Goal: Transaction & Acquisition: Purchase product/service

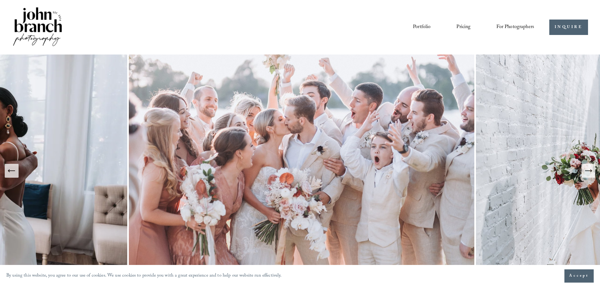
click at [585, 174] on icon "Next Slide" at bounding box center [588, 170] width 9 height 9
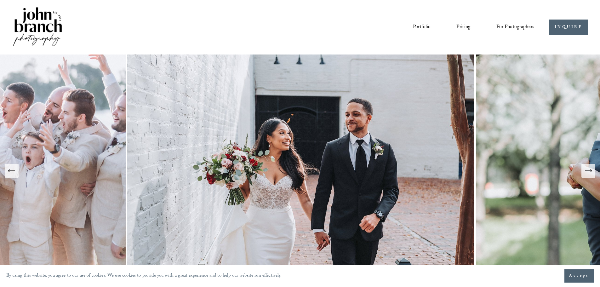
click at [594, 173] on button "Next Slide" at bounding box center [589, 171] width 14 height 14
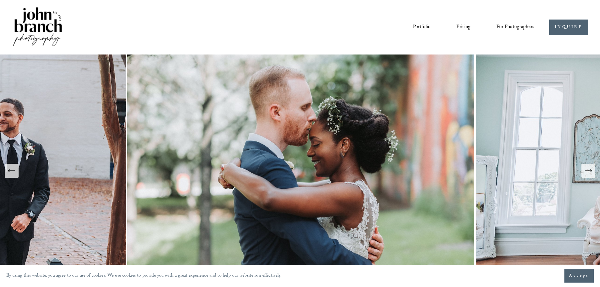
click at [457, 26] on link "Pricing" at bounding box center [464, 27] width 14 height 11
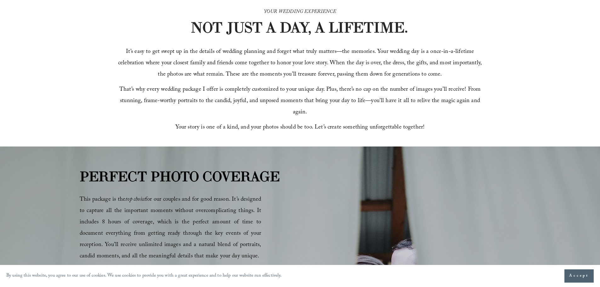
scroll to position [284, 0]
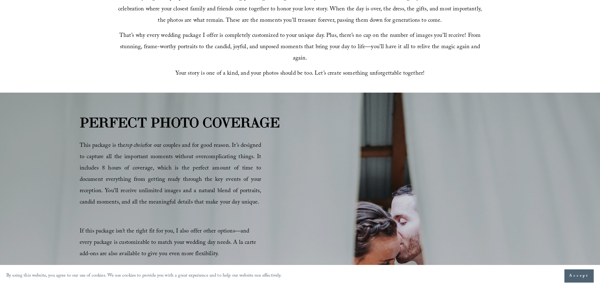
click at [586, 282] on button "Accept" at bounding box center [579, 275] width 29 height 13
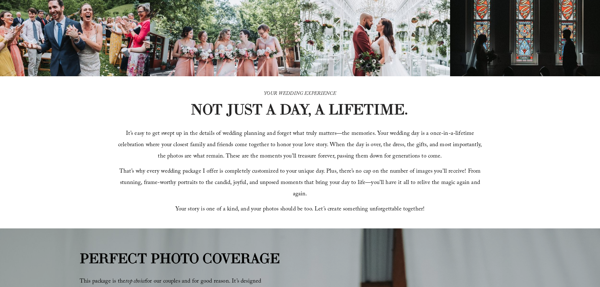
scroll to position [0, 0]
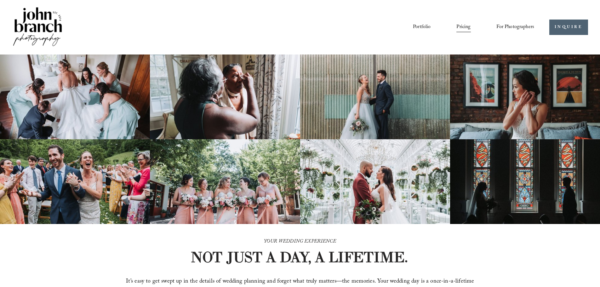
click at [0, 0] on span "Presets" at bounding box center [0, 0] width 0 height 0
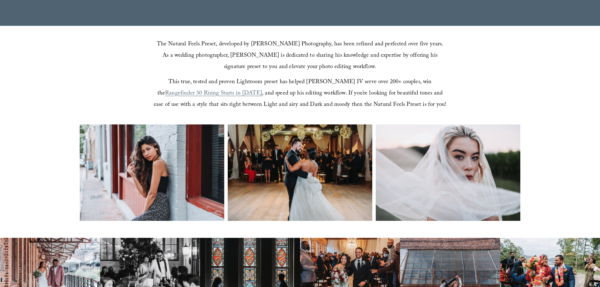
scroll to position [252, 0]
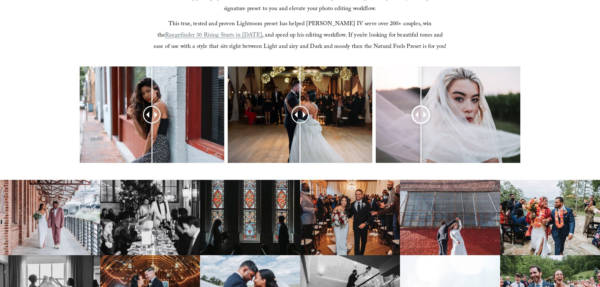
drag, startPoint x: 469, startPoint y: 113, endPoint x: 421, endPoint y: 117, distance: 48.1
click at [421, 117] on div at bounding box center [421, 115] width 16 height 16
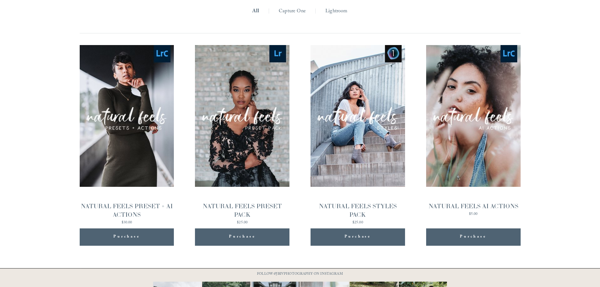
scroll to position [662, 0]
